Goal: Information Seeking & Learning: Learn about a topic

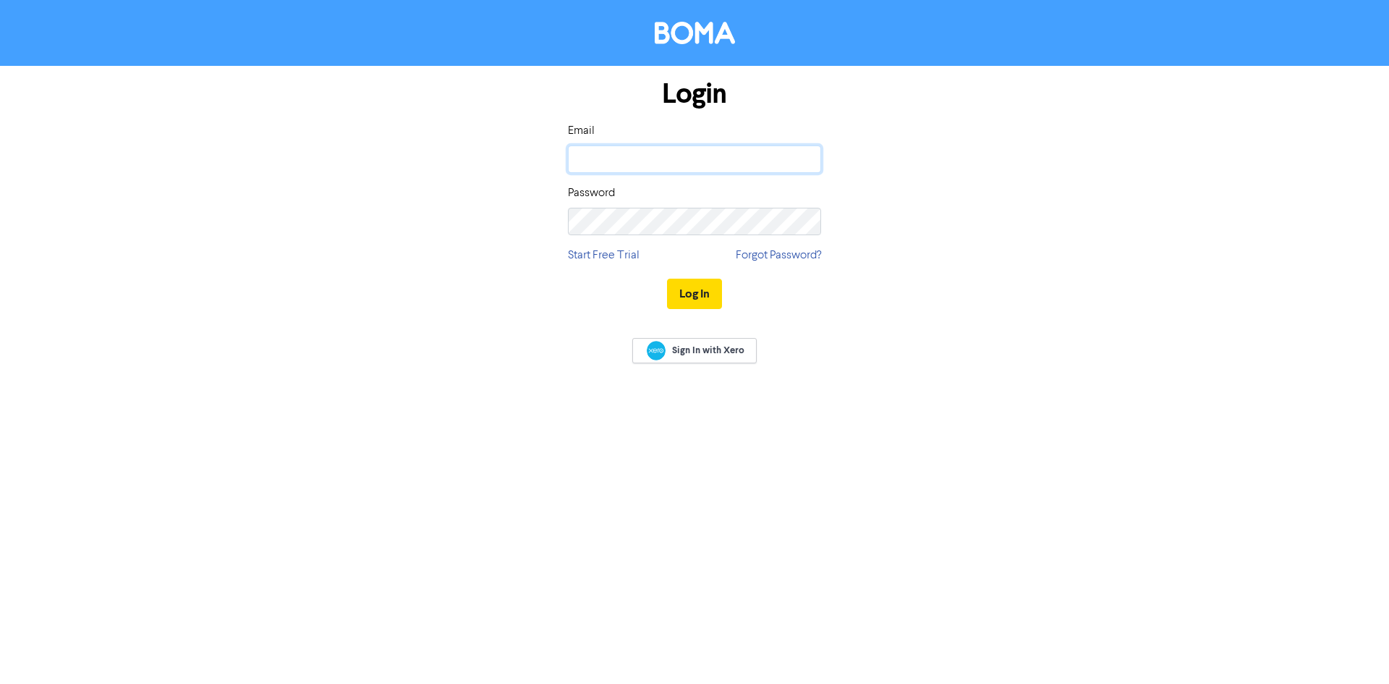
click at [717, 163] on input "email" at bounding box center [694, 158] width 253 height 27
type input "[EMAIL_ADDRESS][DOMAIN_NAME]"
click at [667, 279] on button "Log In" at bounding box center [694, 294] width 55 height 30
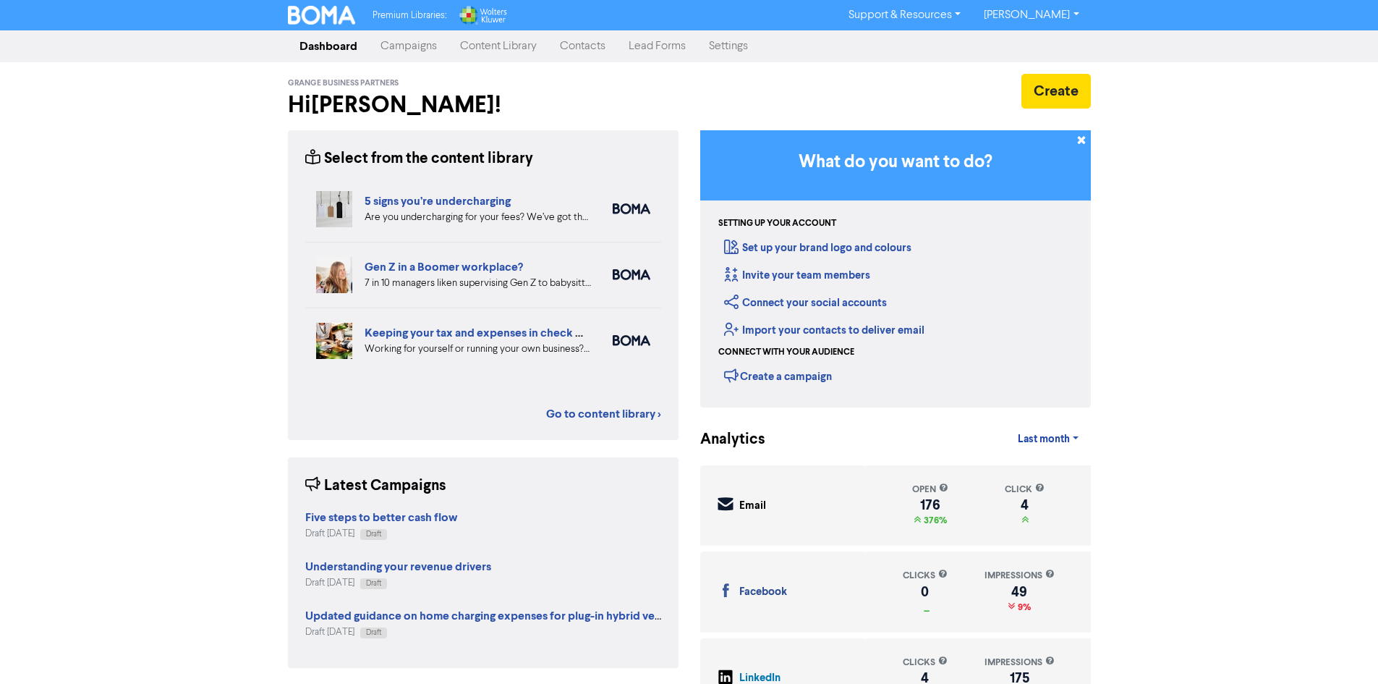
click at [404, 46] on link "Campaigns" at bounding box center [409, 46] width 80 height 29
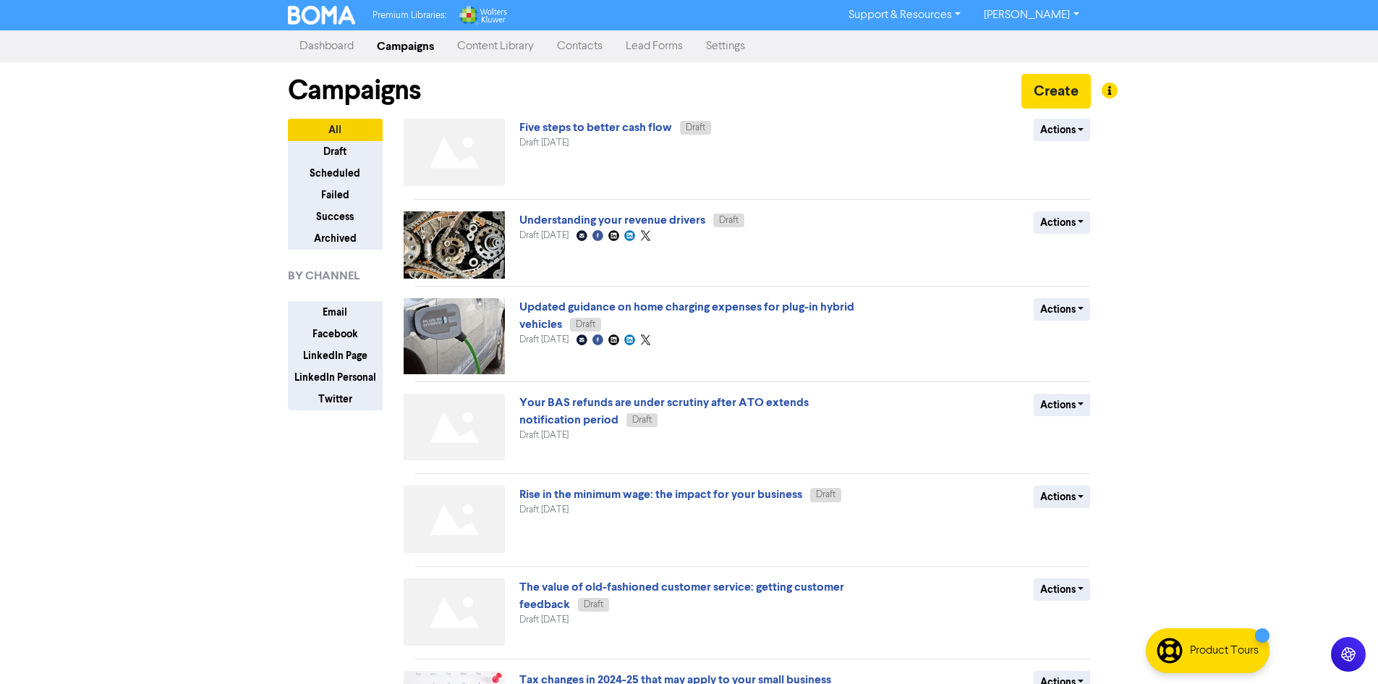
click at [475, 47] on link "Content Library" at bounding box center [496, 46] width 100 height 29
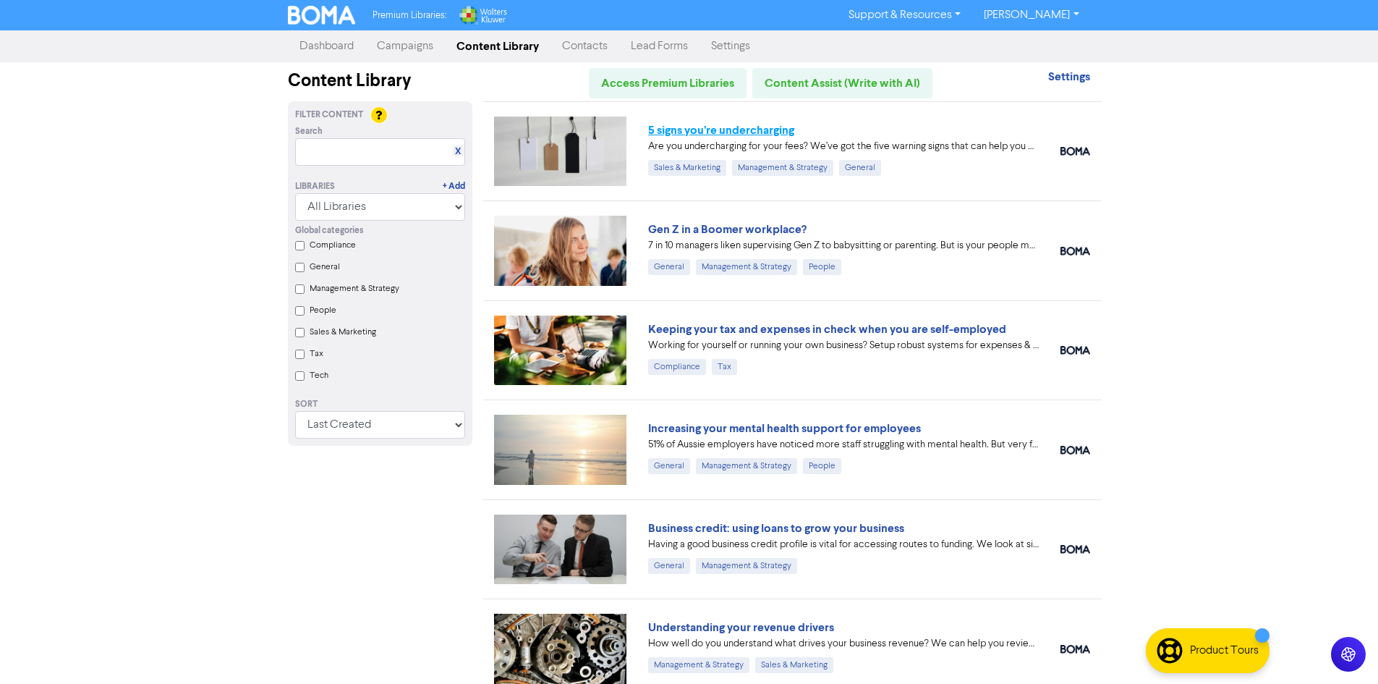
click at [674, 131] on link "5 signs you’re undercharging" at bounding box center [721, 130] width 146 height 14
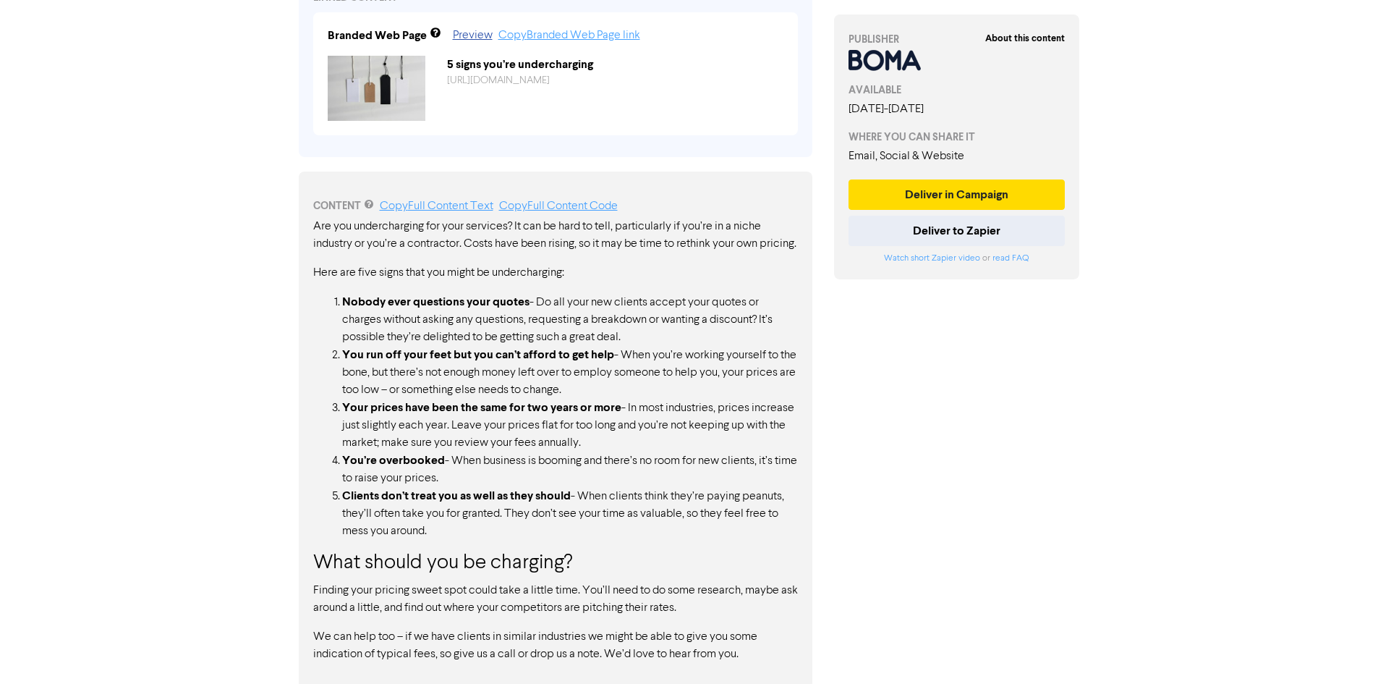
scroll to position [601, 0]
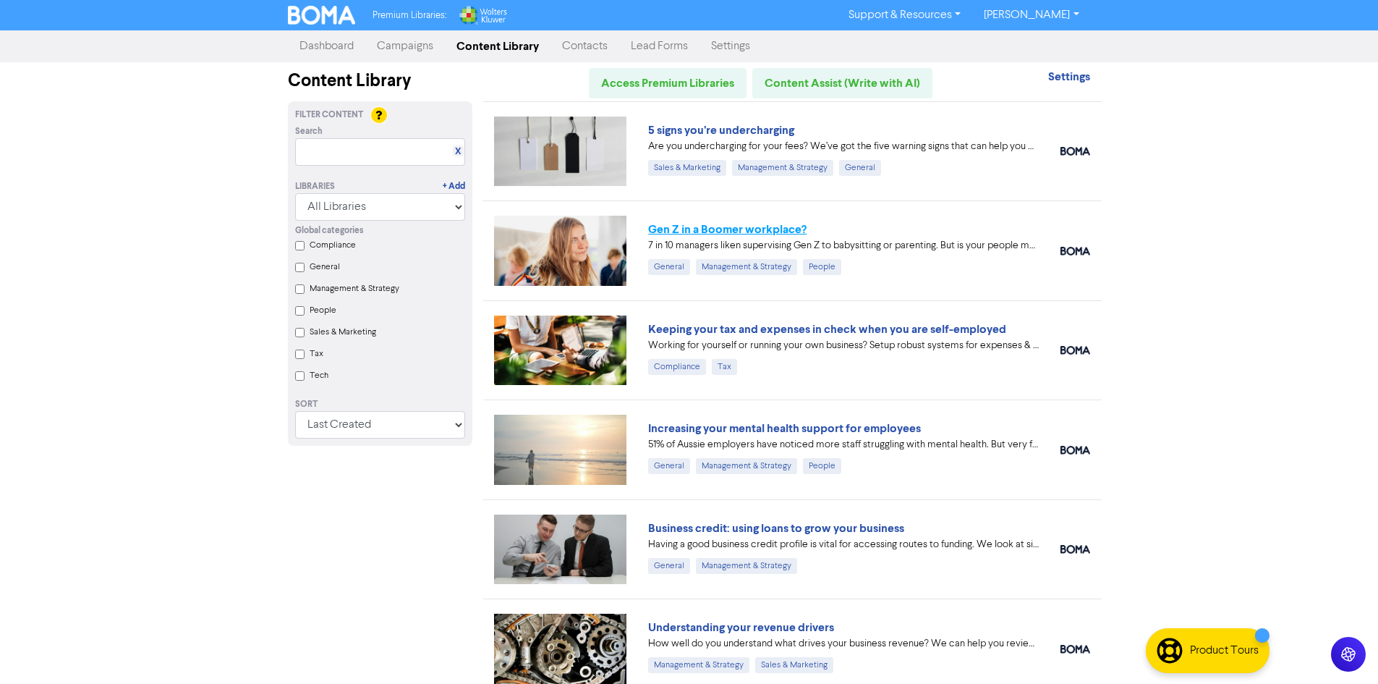
click at [734, 230] on link "Gen Z in a Boomer workplace?" at bounding box center [727, 229] width 158 height 14
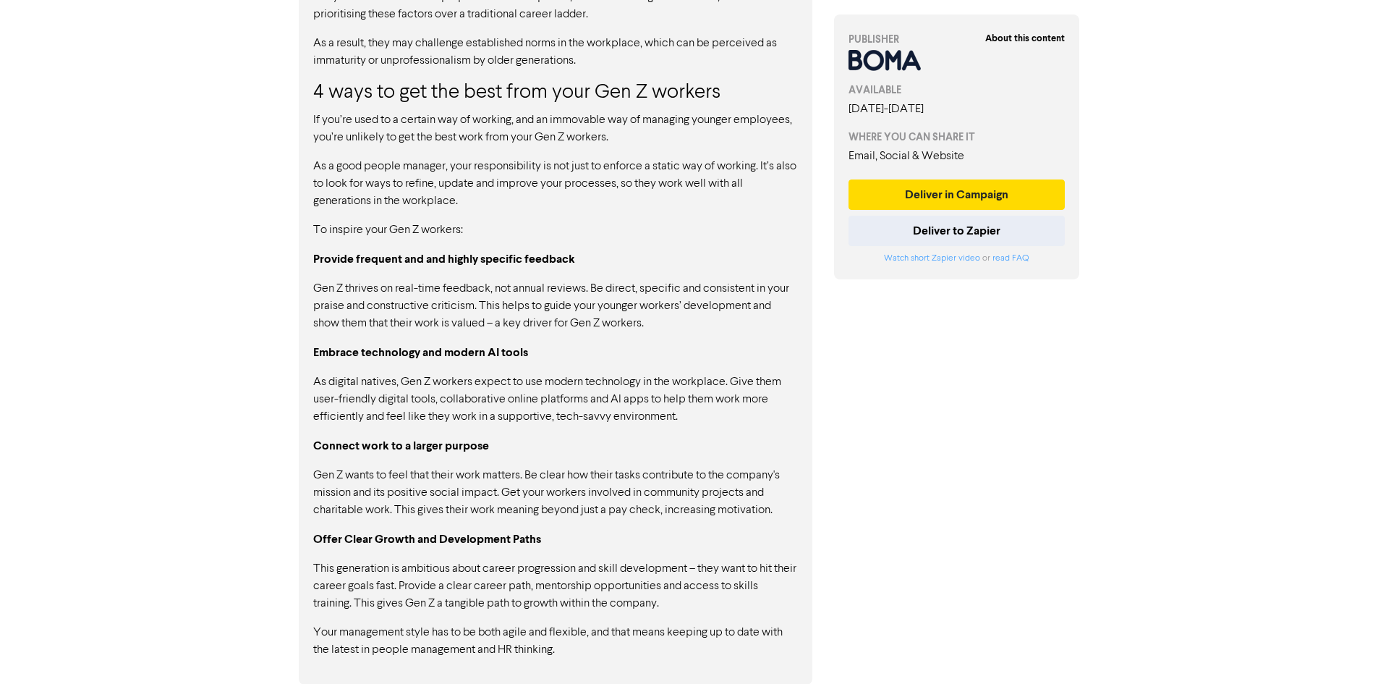
scroll to position [1296, 0]
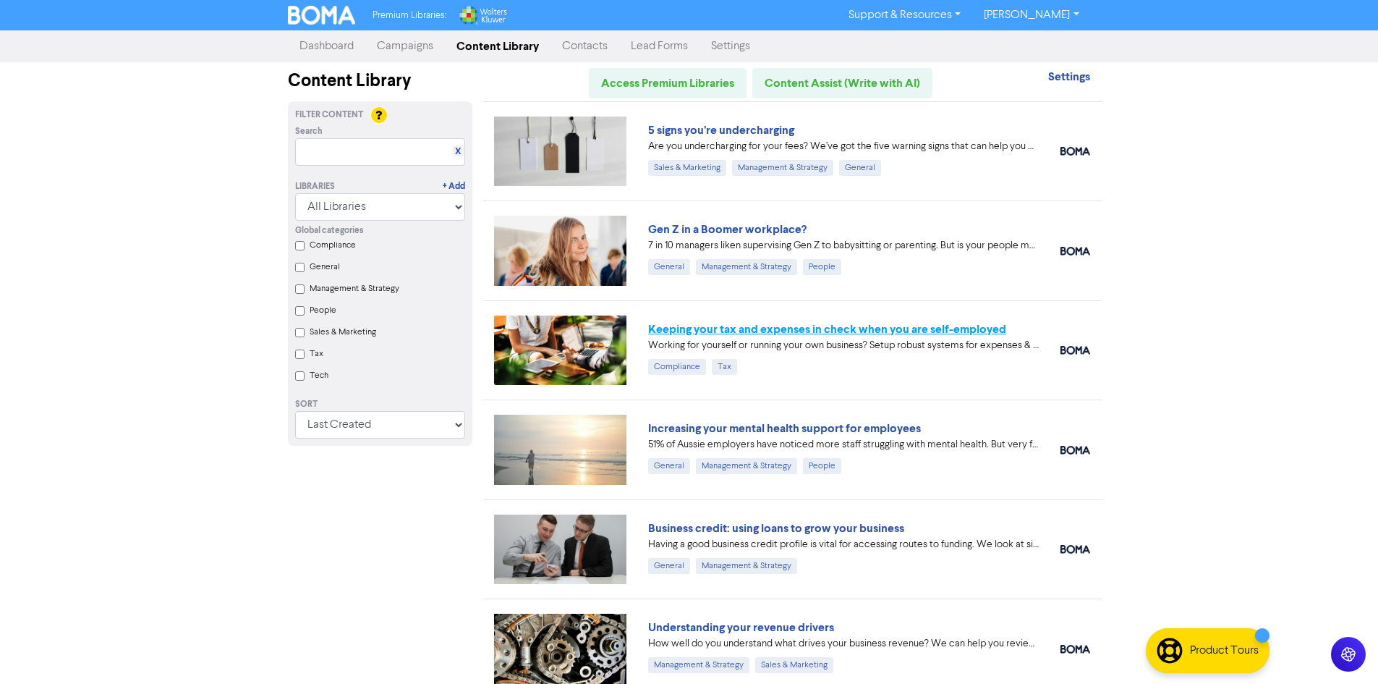
click at [723, 324] on link "Keeping your tax and expenses in check when you are self-employed" at bounding box center [827, 329] width 358 height 14
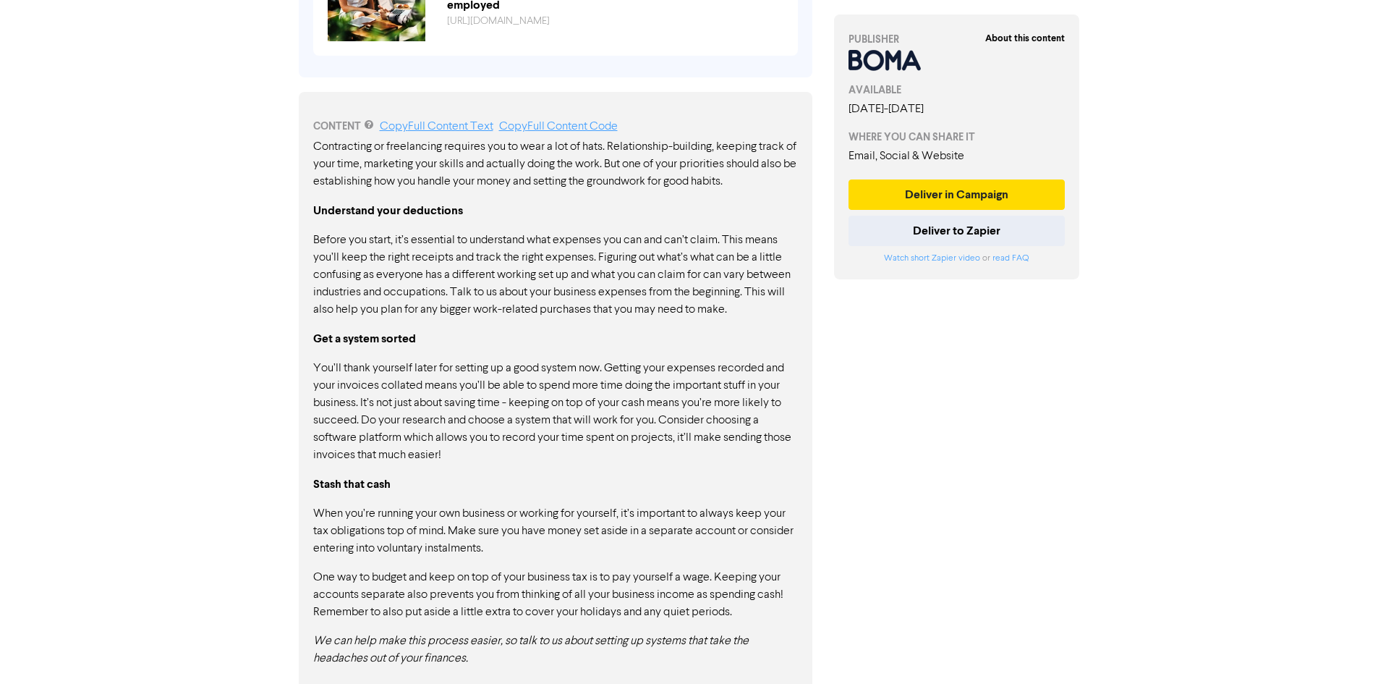
scroll to position [689, 0]
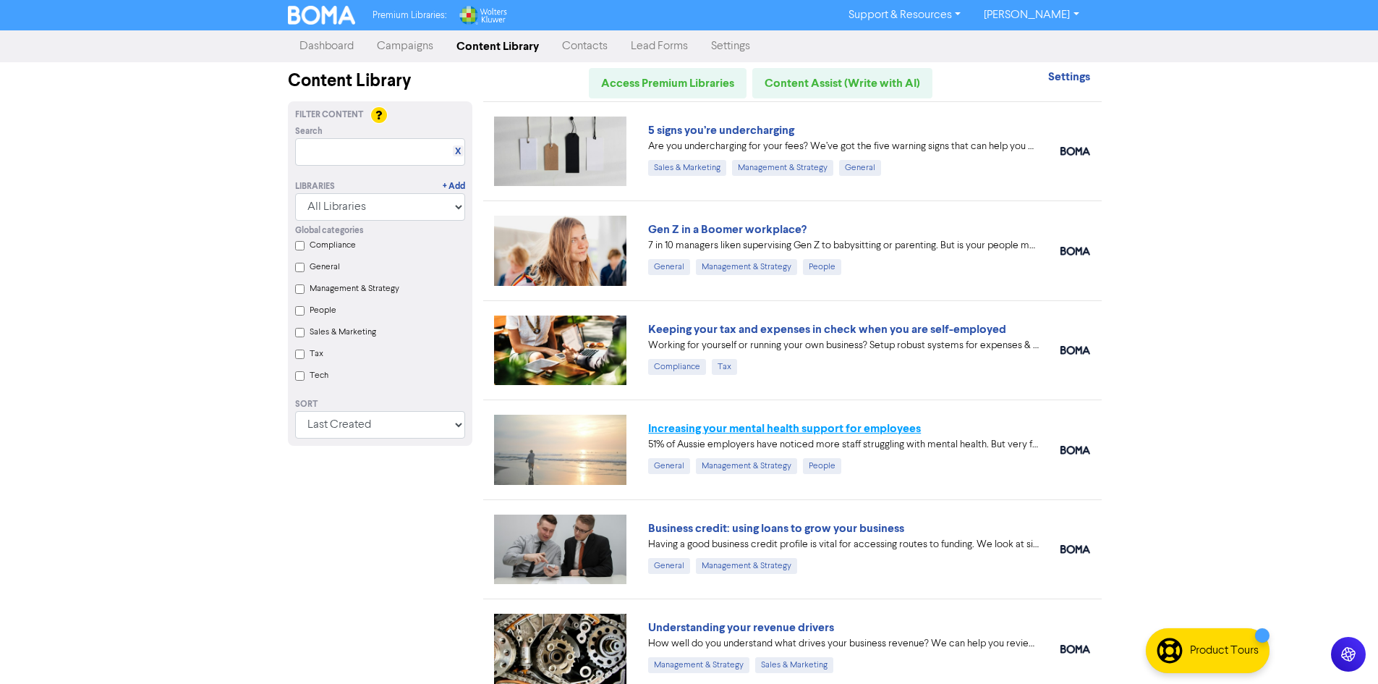
click at [841, 424] on link "Increasing your mental health support for employees" at bounding box center [784, 428] width 273 height 14
